Goal: Navigation & Orientation: Find specific page/section

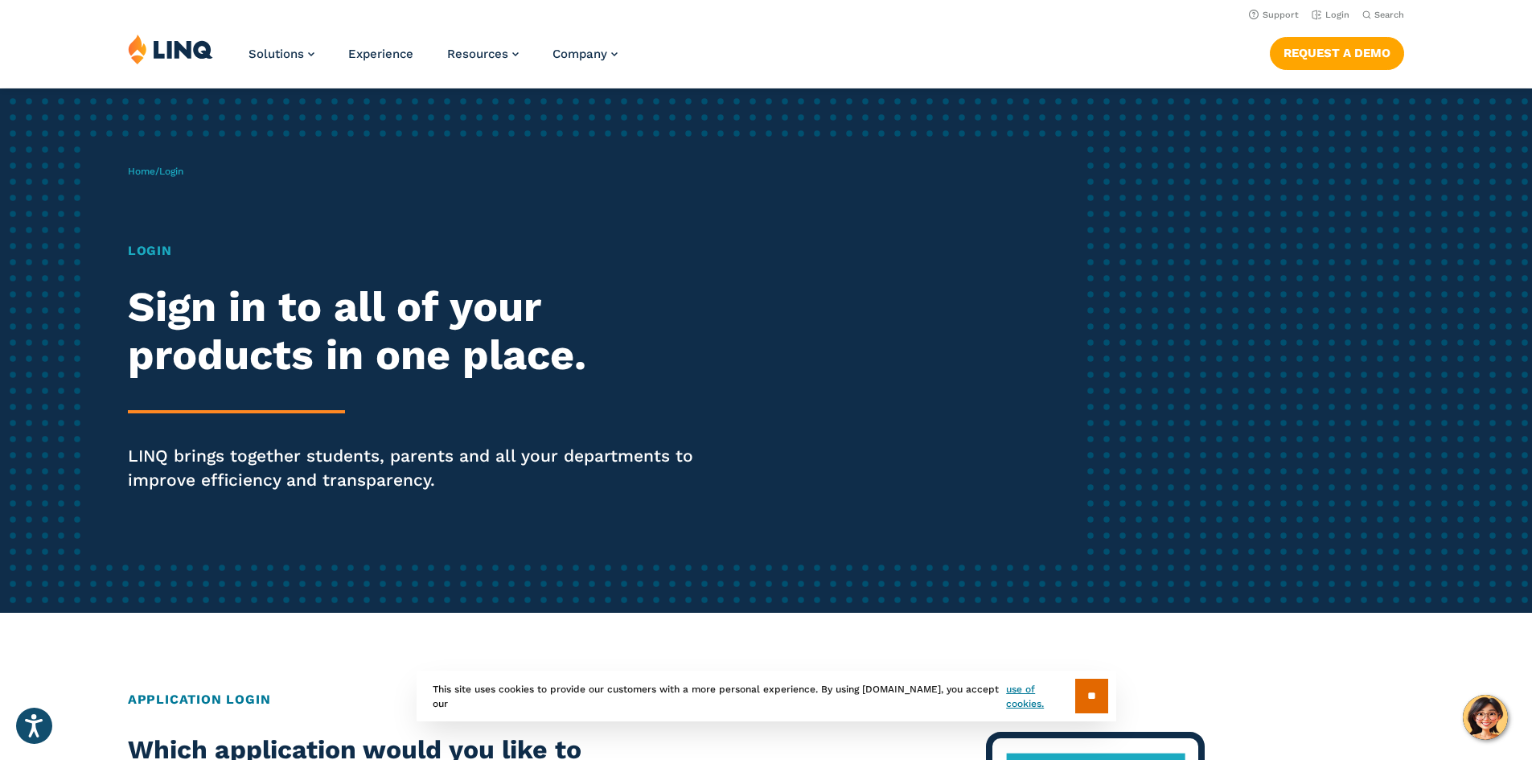
click at [163, 254] on h1 "Login" at bounding box center [423, 250] width 590 height 19
click at [136, 249] on h1 "Login" at bounding box center [423, 250] width 590 height 19
click at [168, 256] on h1 "Login" at bounding box center [423, 250] width 590 height 19
click at [128, 259] on div "Home / Login Login Sign in to all of your products in one place. LINQ brings to…" at bounding box center [606, 351] width 957 height 412
drag, startPoint x: 247, startPoint y: 465, endPoint x: 89, endPoint y: 302, distance: 227.0
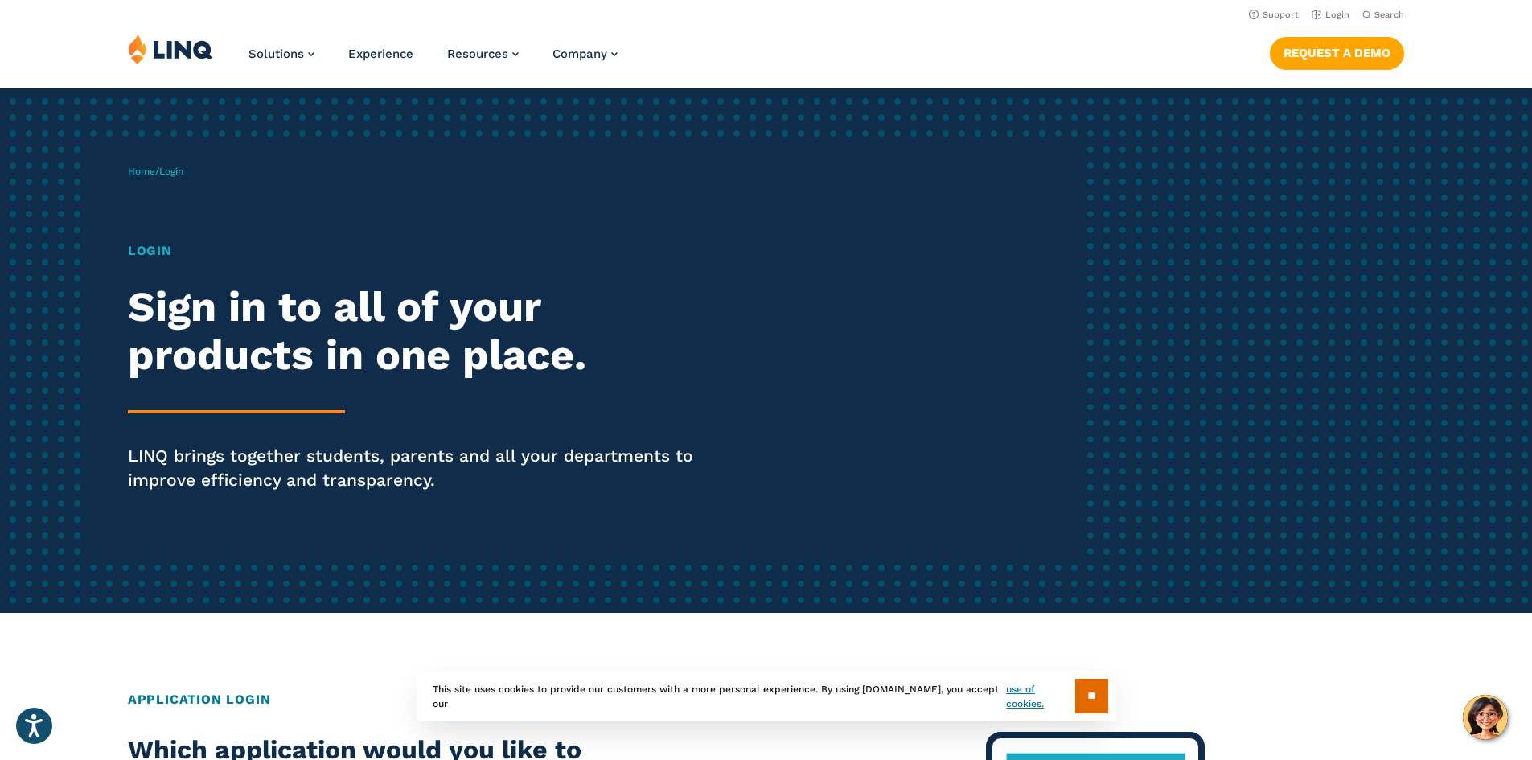
click at [246, 465] on p "LINQ brings together students, parents and all your departments to improve effi…" at bounding box center [423, 468] width 590 height 48
click at [133, 208] on div "Home / Login Login Sign in to all of your products in one place. LINQ brings to…" at bounding box center [606, 351] width 957 height 412
click at [156, 184] on div "Home / Login Login Sign in to all of your products in one place. LINQ brings to…" at bounding box center [606, 351] width 957 height 412
click at [146, 252] on h1 "Login" at bounding box center [423, 250] width 590 height 19
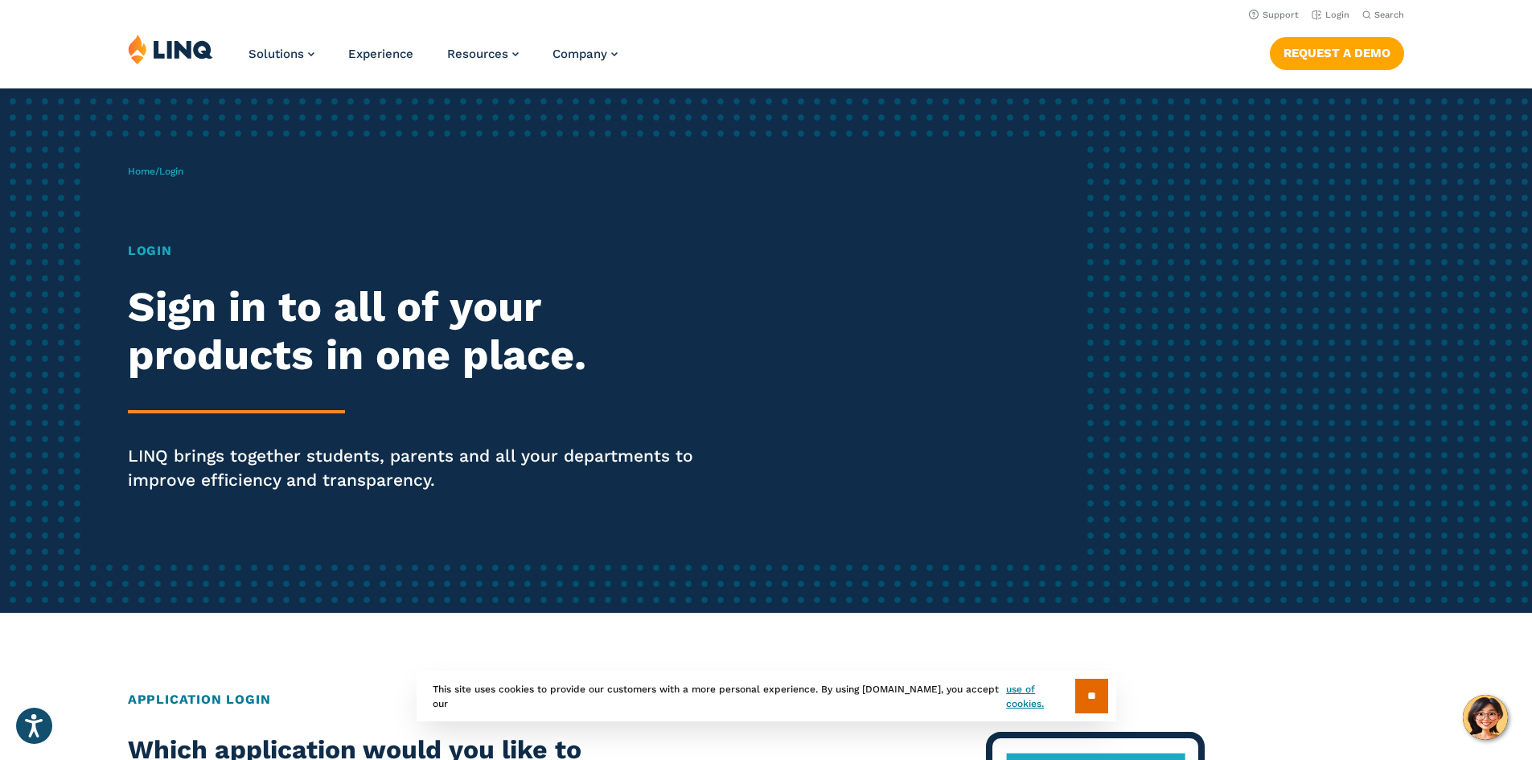
drag, startPoint x: 145, startPoint y: 249, endPoint x: 192, endPoint y: 250, distance: 47.5
click at [150, 249] on h1 "Login" at bounding box center [423, 250] width 590 height 19
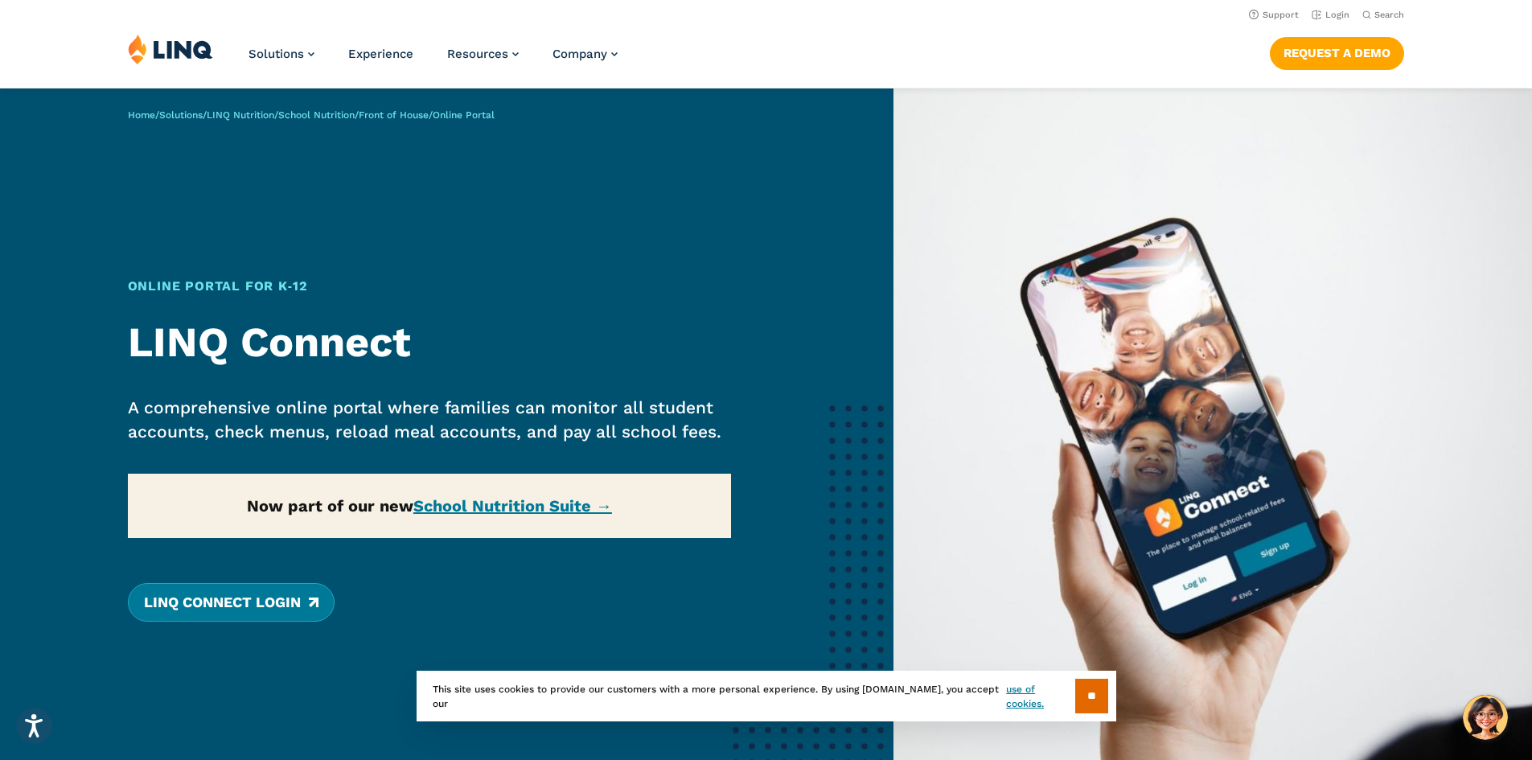
click at [219, 598] on link "LINQ Connect Login" at bounding box center [231, 602] width 207 height 39
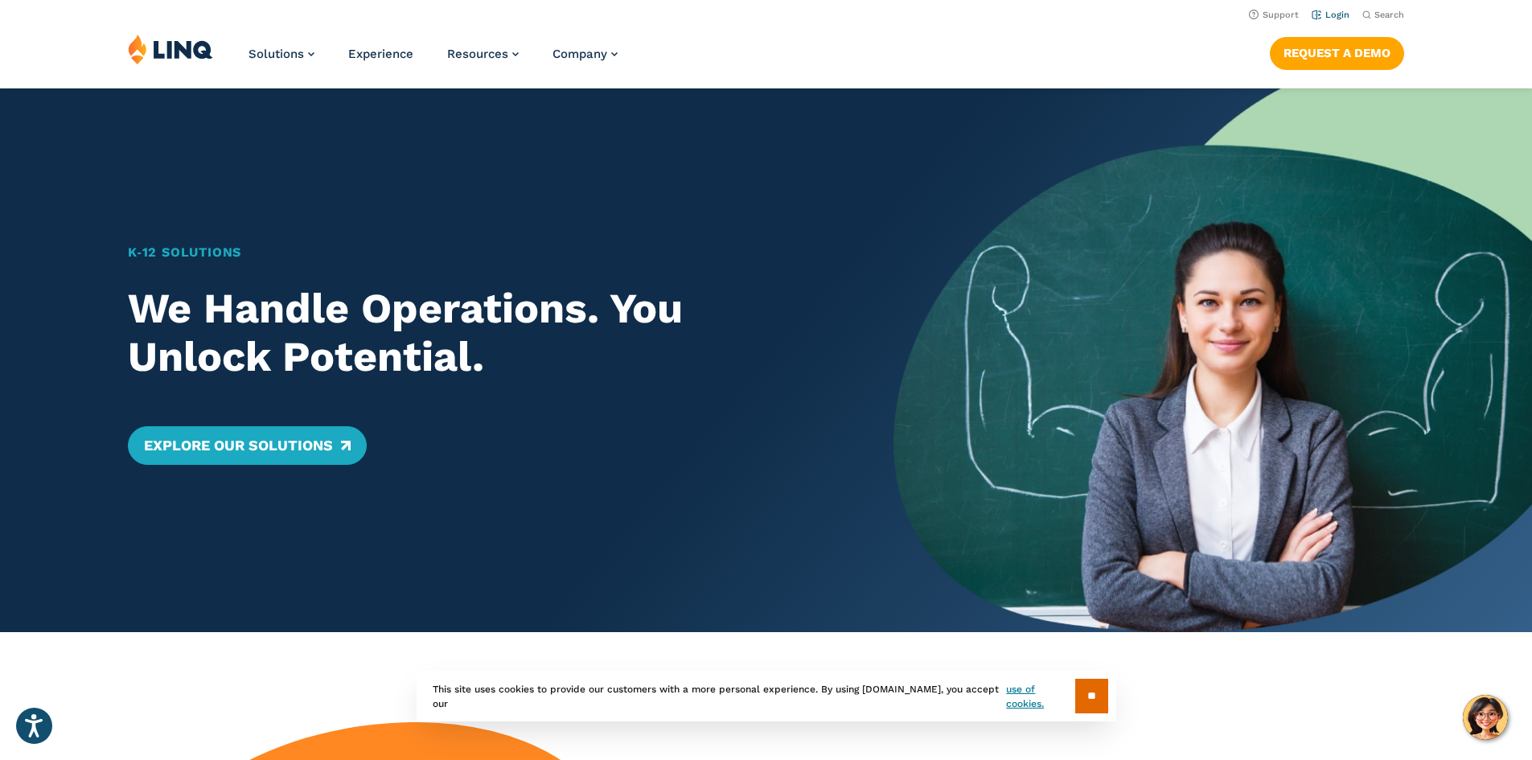
click at [1332, 16] on link "Login" at bounding box center [1331, 15] width 38 height 10
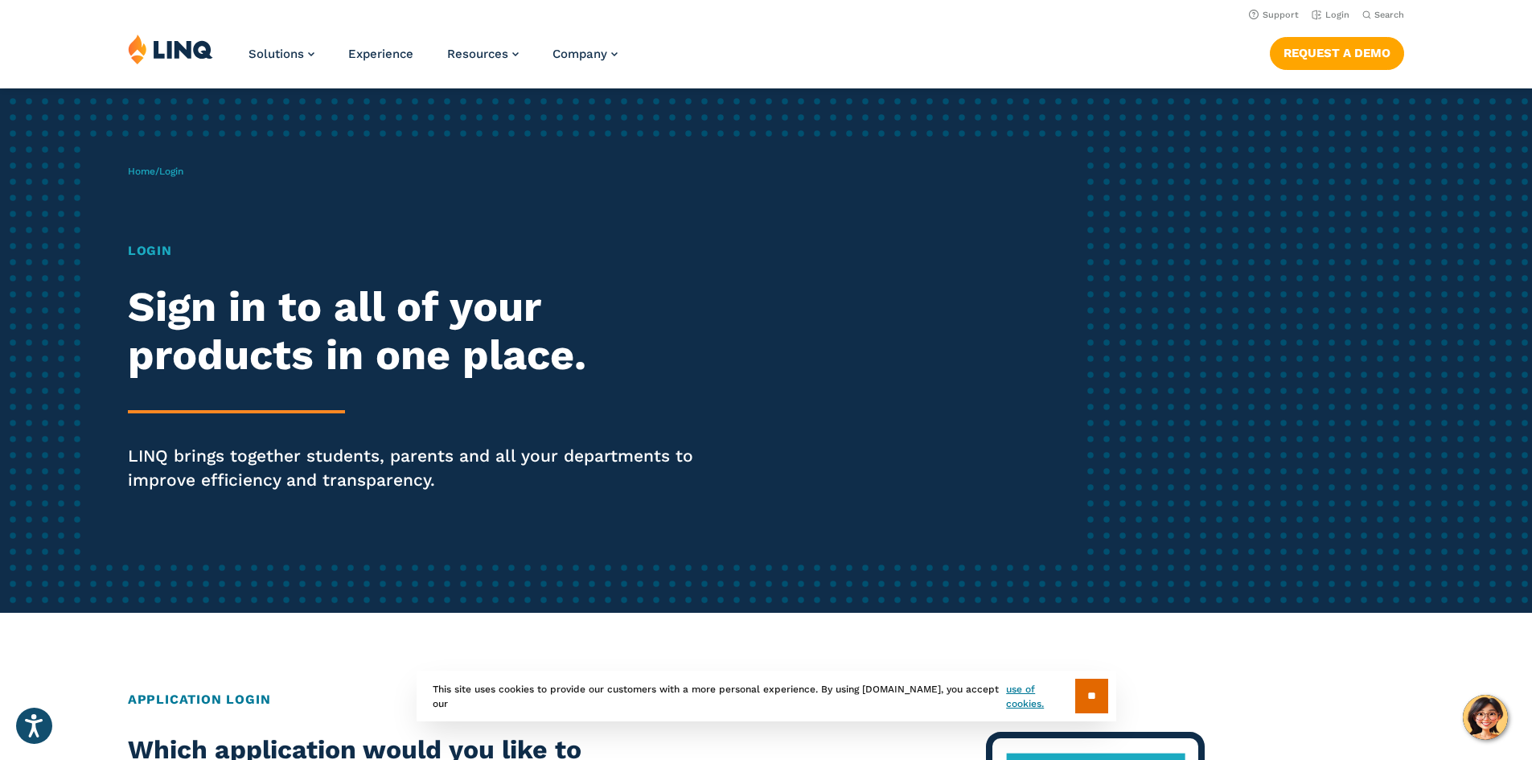
click at [155, 253] on h1 "Login" at bounding box center [423, 250] width 590 height 19
click at [152, 175] on link "Home" at bounding box center [141, 171] width 27 height 11
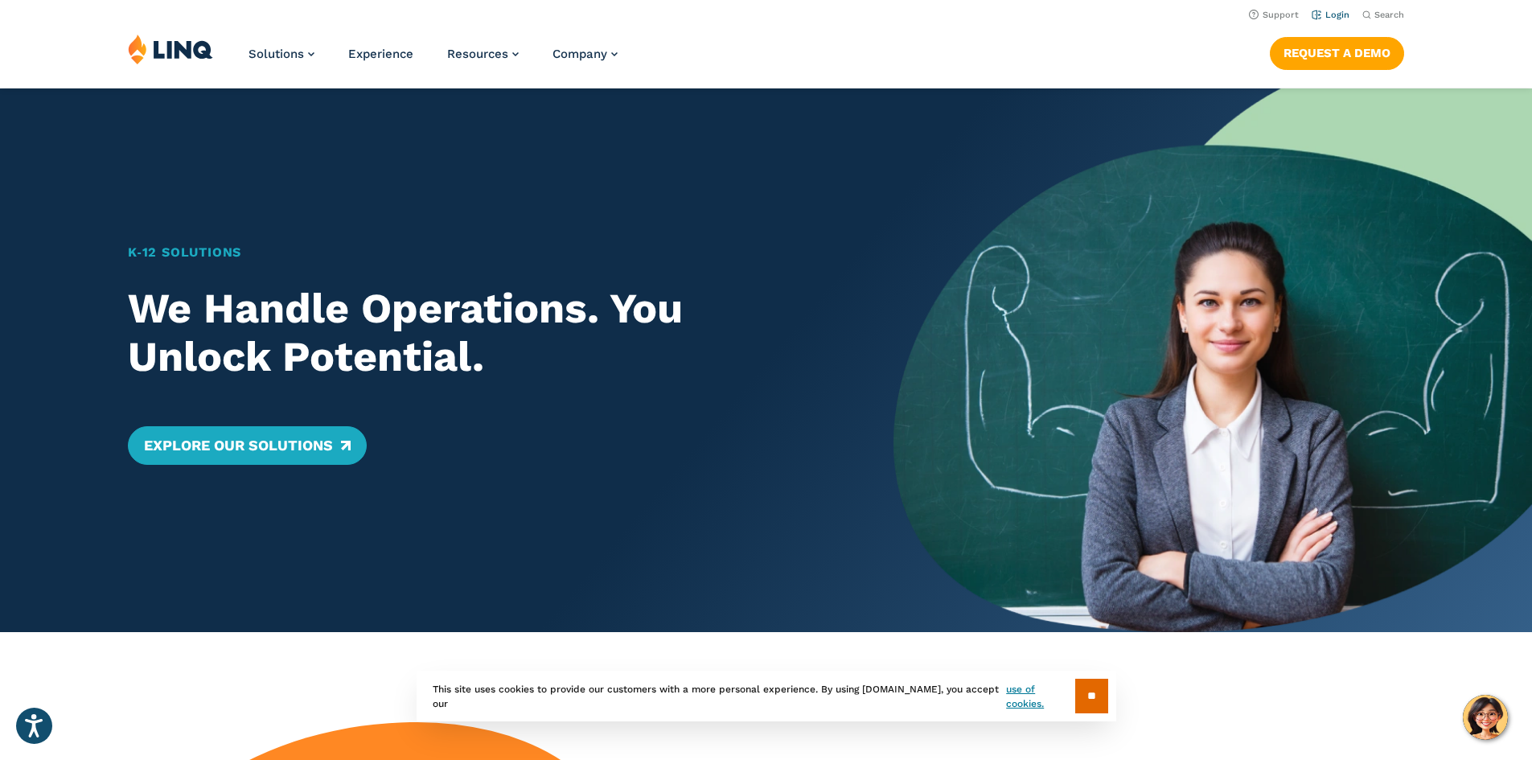
click at [1327, 11] on link "Login" at bounding box center [1331, 15] width 38 height 10
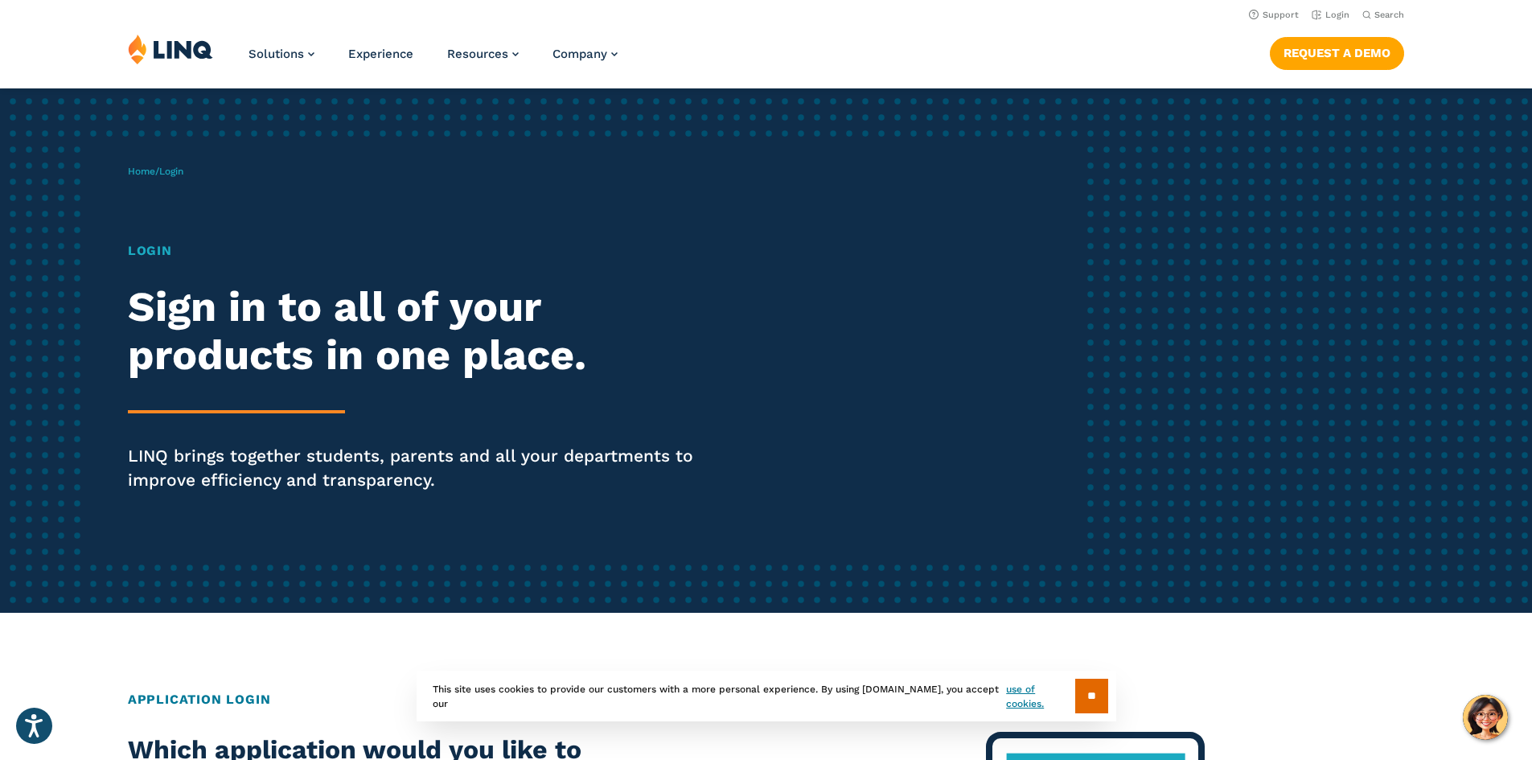
click at [169, 173] on span "Login" at bounding box center [171, 171] width 24 height 11
click at [195, 173] on div "Home / Login Login Sign in to all of your products in one place. LINQ brings to…" at bounding box center [606, 351] width 957 height 412
click at [128, 333] on div "Home / Login Login Sign in to all of your products in one place. LINQ brings to…" at bounding box center [606, 351] width 957 height 412
drag, startPoint x: 203, startPoint y: 431, endPoint x: 231, endPoint y: 437, distance: 27.9
click at [208, 436] on div "Login Sign in to all of your products in one place. LINQ brings together studen…" at bounding box center [423, 389] width 590 height 296
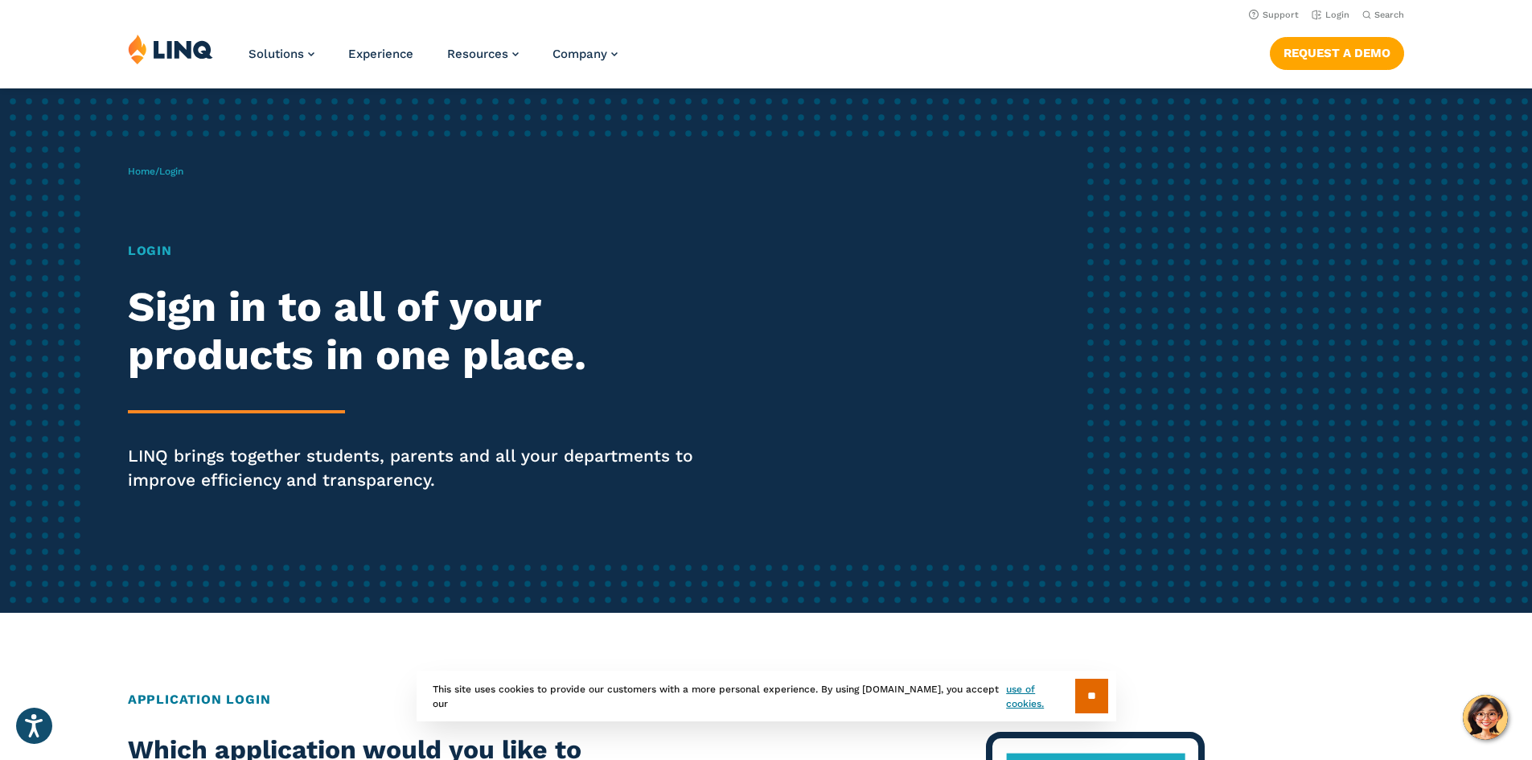
click at [249, 414] on div "Login Sign in to all of your products in one place. LINQ brings together studen…" at bounding box center [423, 389] width 590 height 296
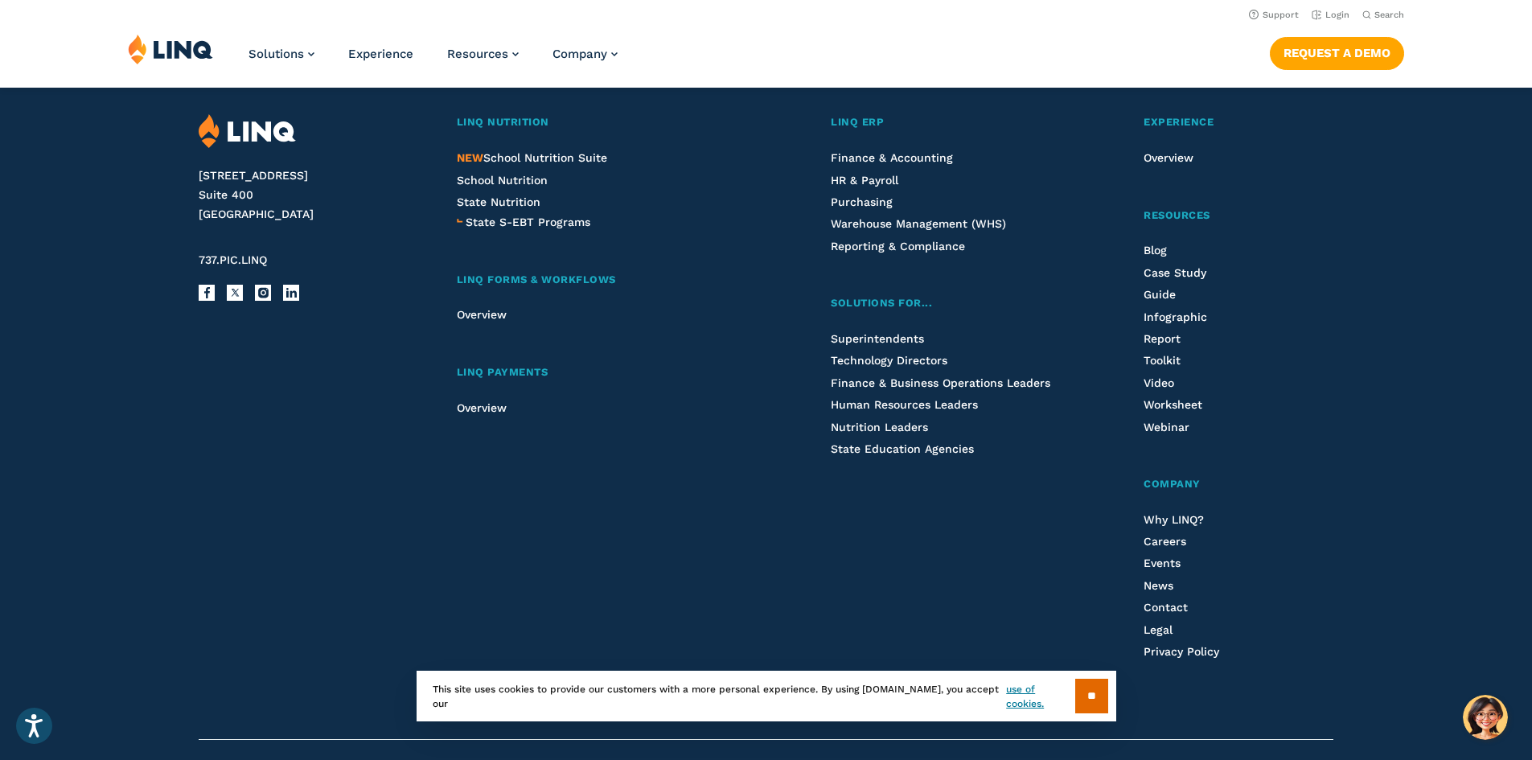
scroll to position [1485, 0]
